Goal: Information Seeking & Learning: Learn about a topic

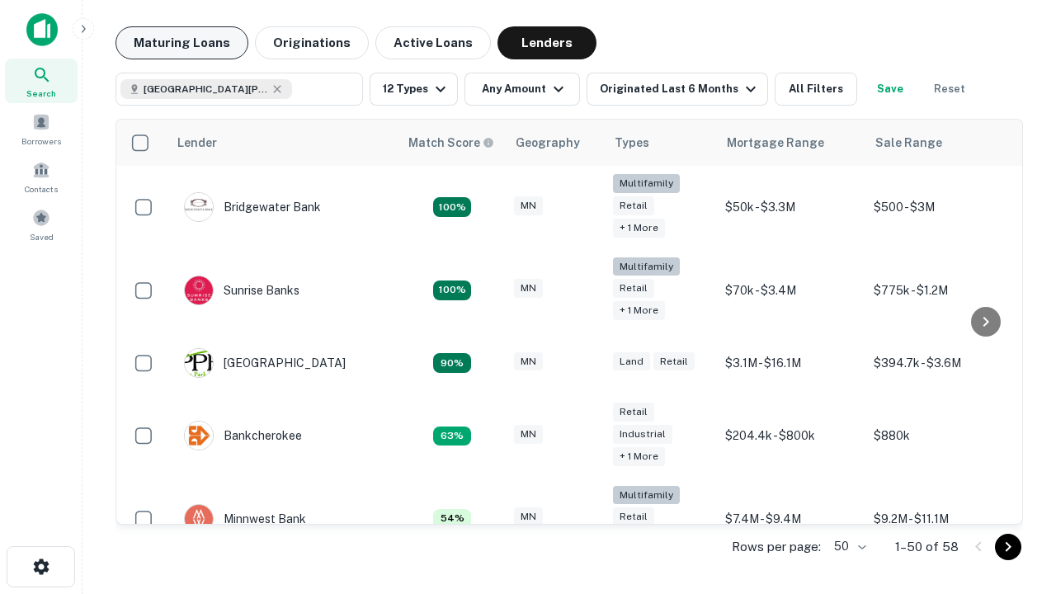
click at [182, 43] on button "Maturing Loans" at bounding box center [182, 42] width 133 height 33
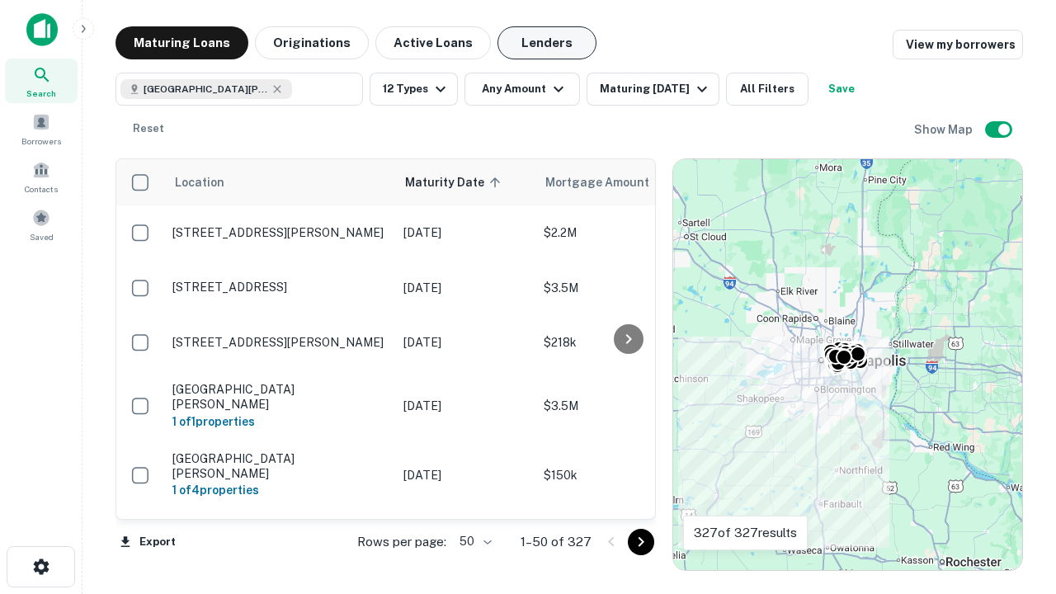
click at [547, 43] on button "Lenders" at bounding box center [547, 42] width 99 height 33
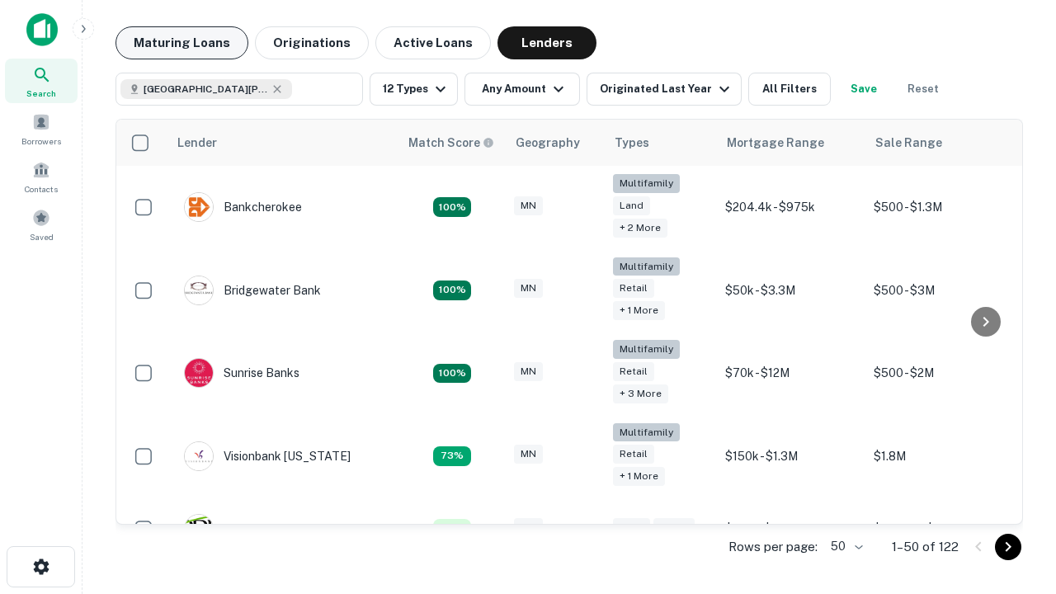
click at [182, 43] on button "Maturing Loans" at bounding box center [182, 42] width 133 height 33
